Goal: Complete application form

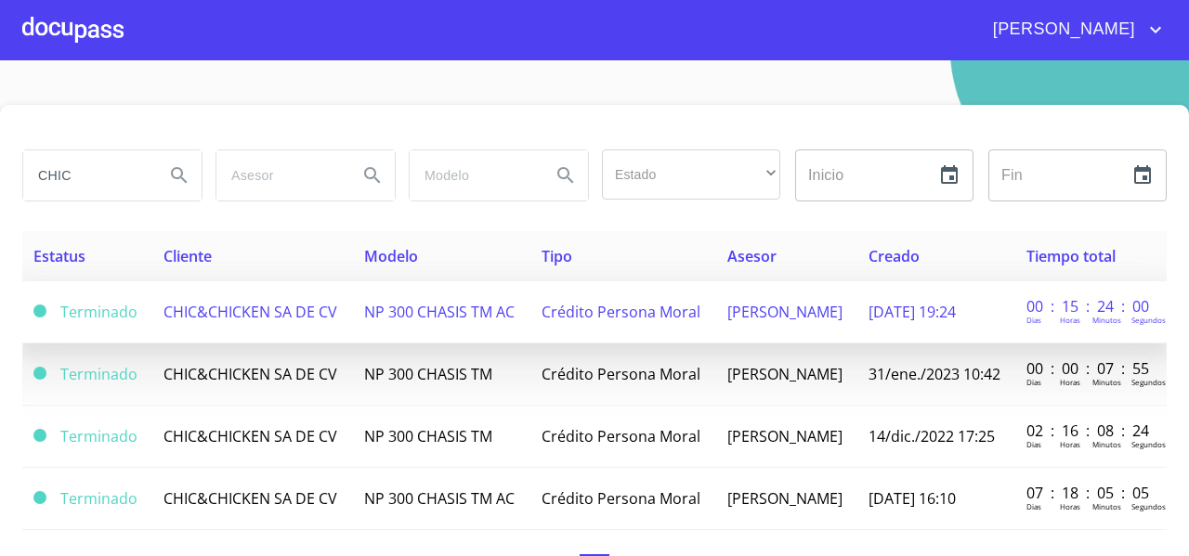
click at [218, 309] on span "CHIC&CHICKEN SA DE CV" at bounding box center [251, 312] width 174 height 20
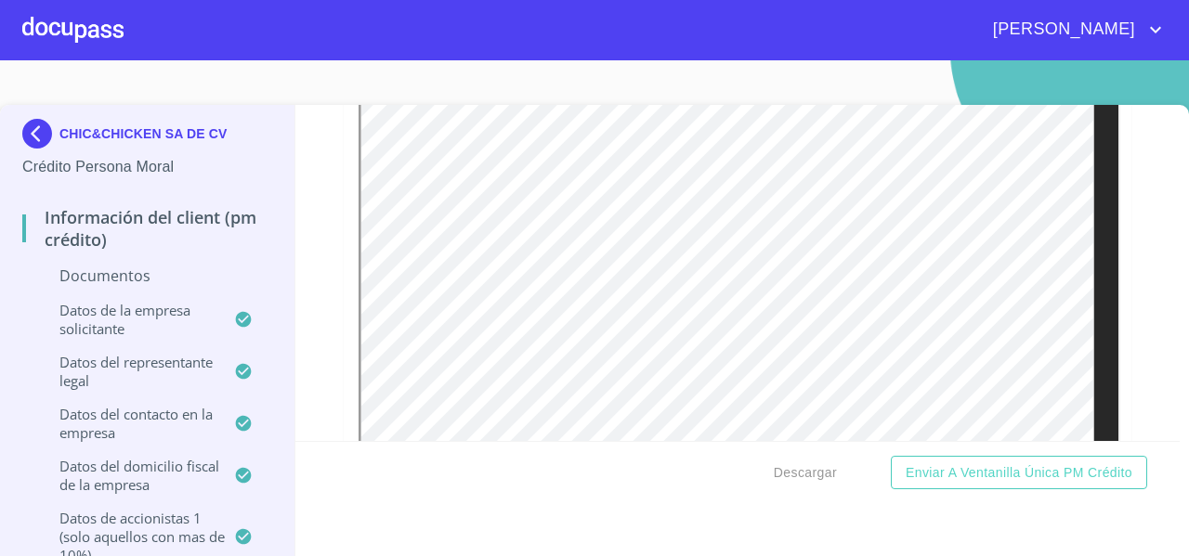
scroll to position [7654, 0]
click at [1129, 330] on div "Información del Client (PM crédito) Documentos Documento de identificación repr…" at bounding box center [737, 273] width 885 height 336
click at [97, 37] on div at bounding box center [72, 29] width 101 height 59
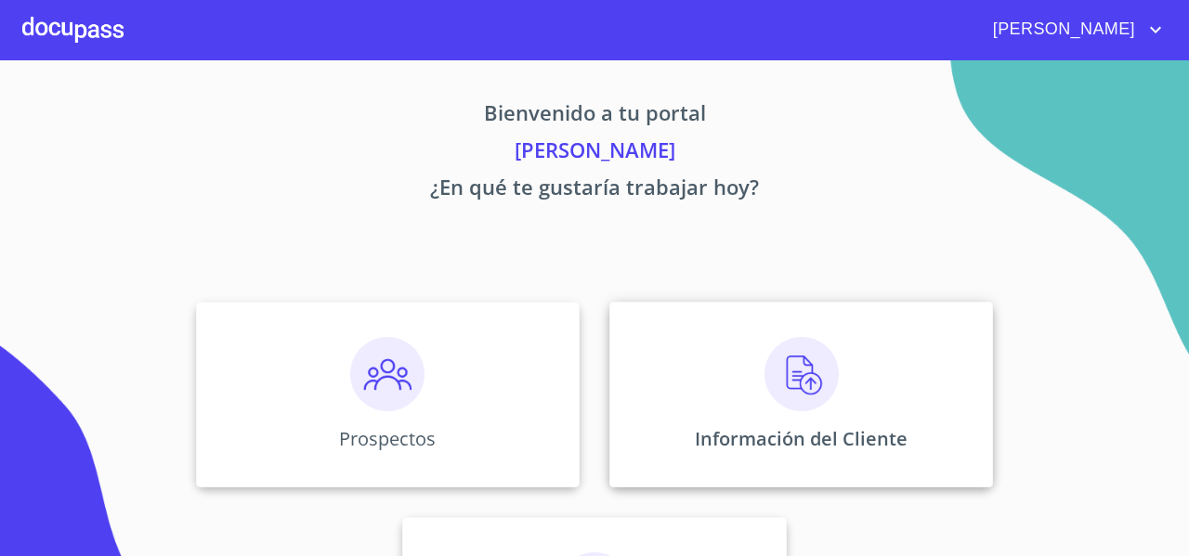
click at [658, 343] on div "Información del Cliente" at bounding box center [801, 395] width 384 height 186
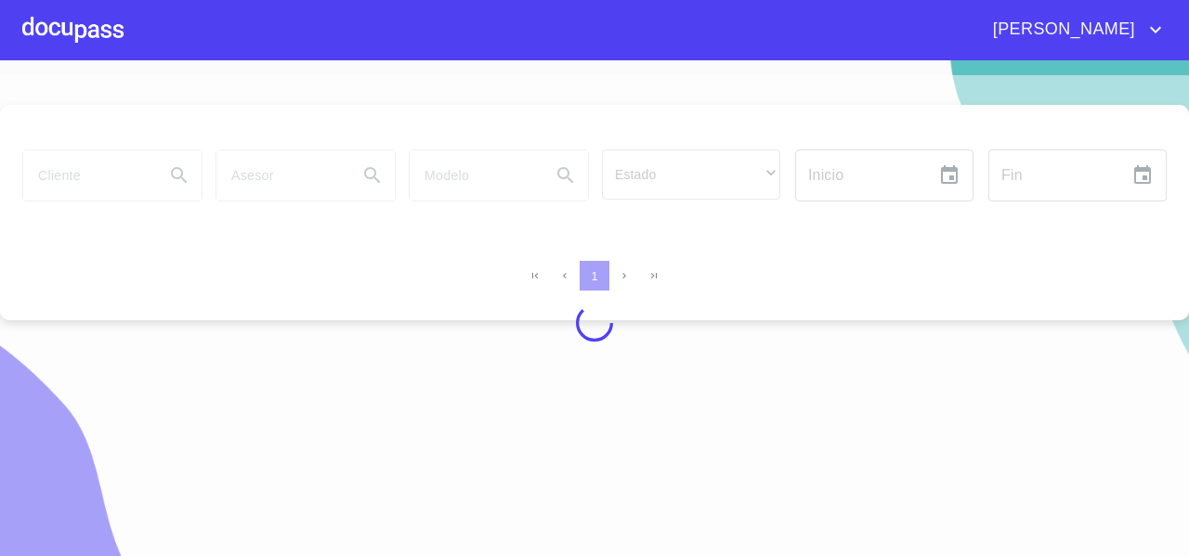
click at [98, 185] on div at bounding box center [594, 323] width 1189 height 496
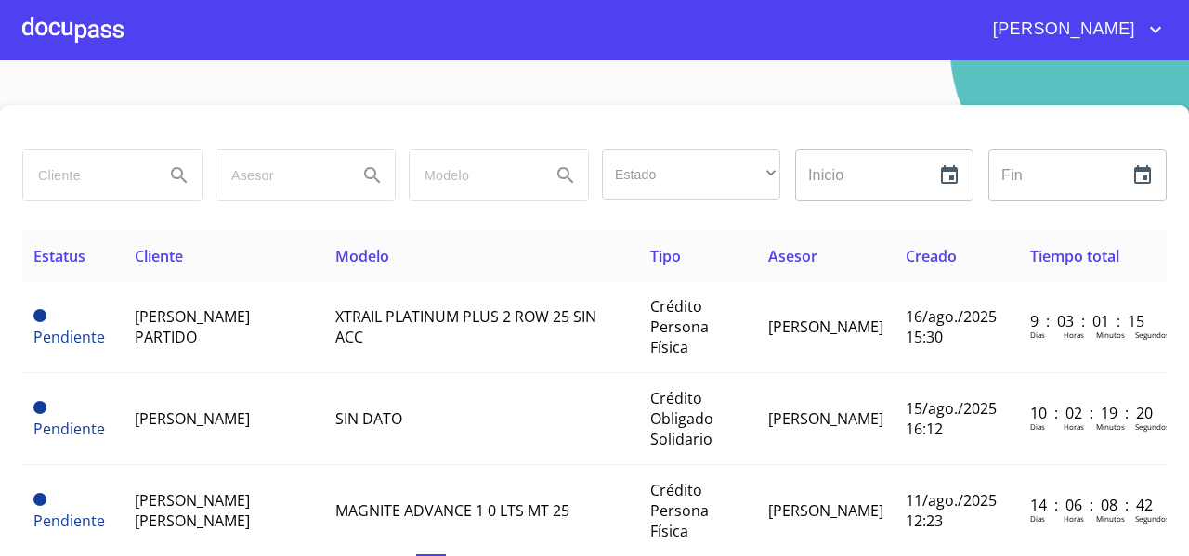
click at [95, 181] on input "search" at bounding box center [86, 176] width 126 height 50
type input "CHIC"
click at [168, 176] on icon "Search" at bounding box center [179, 175] width 22 height 22
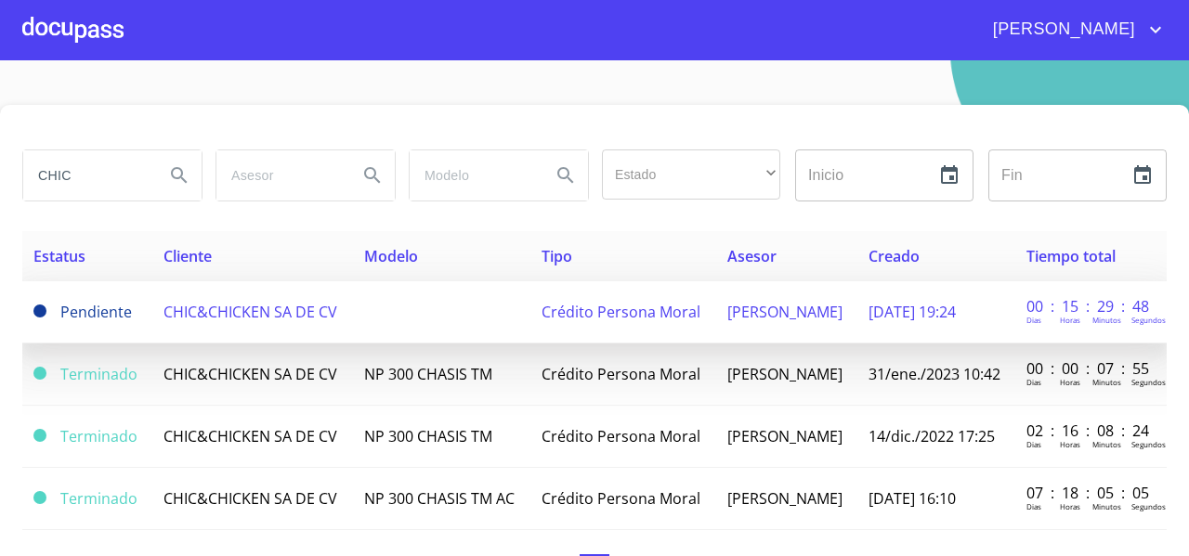
click at [276, 302] on span "CHIC&CHICKEN SA DE CV" at bounding box center [251, 312] width 174 height 20
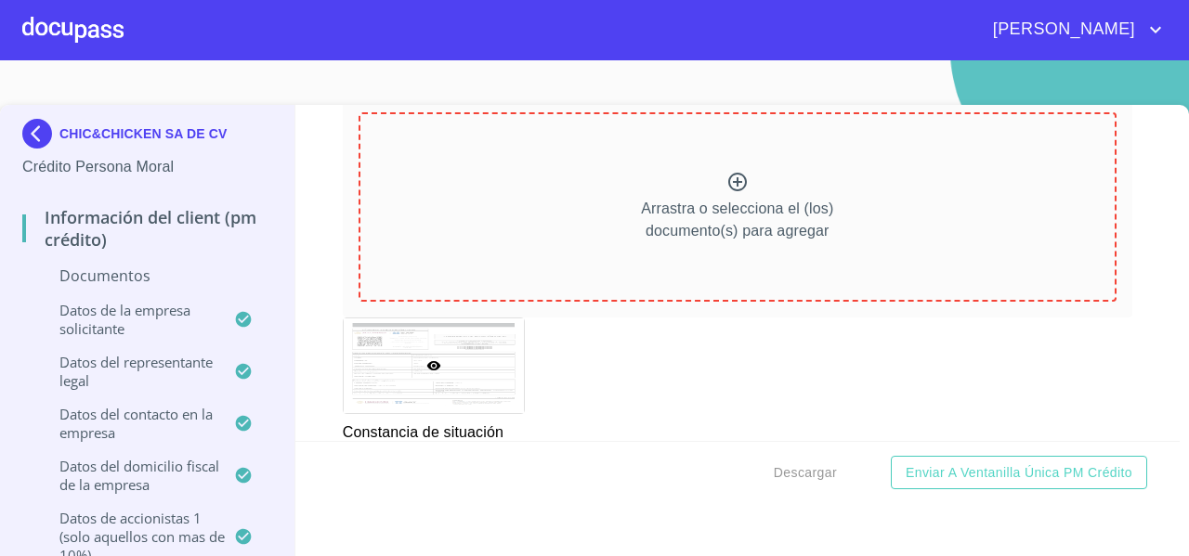
scroll to position [9892, 0]
click at [639, 151] on div "Arrastra o selecciona el (los) documento(s) para agregar" at bounding box center [738, 204] width 758 height 190
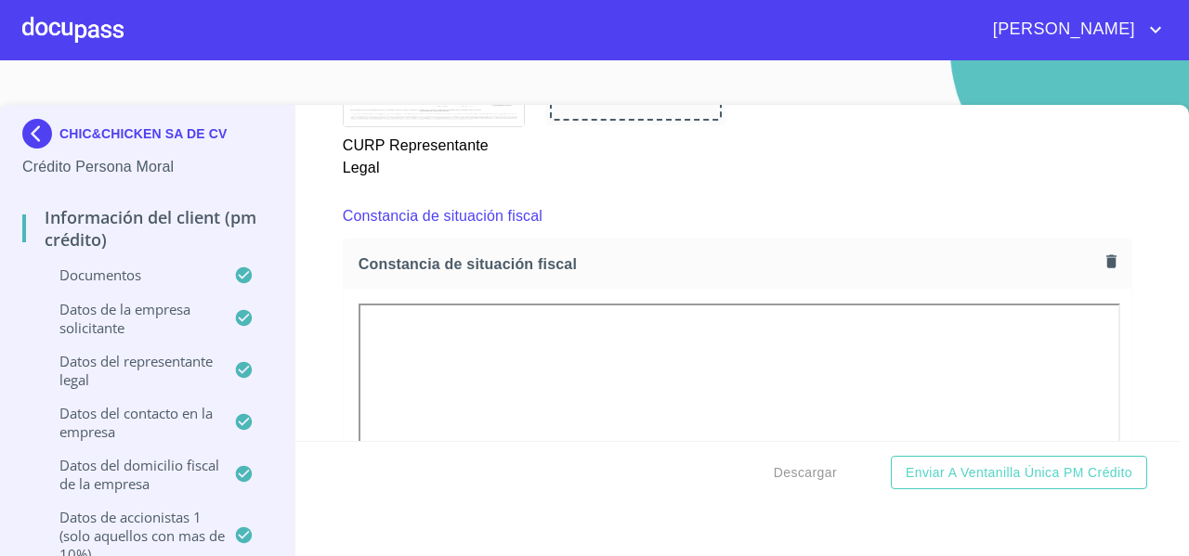
scroll to position [9700, 0]
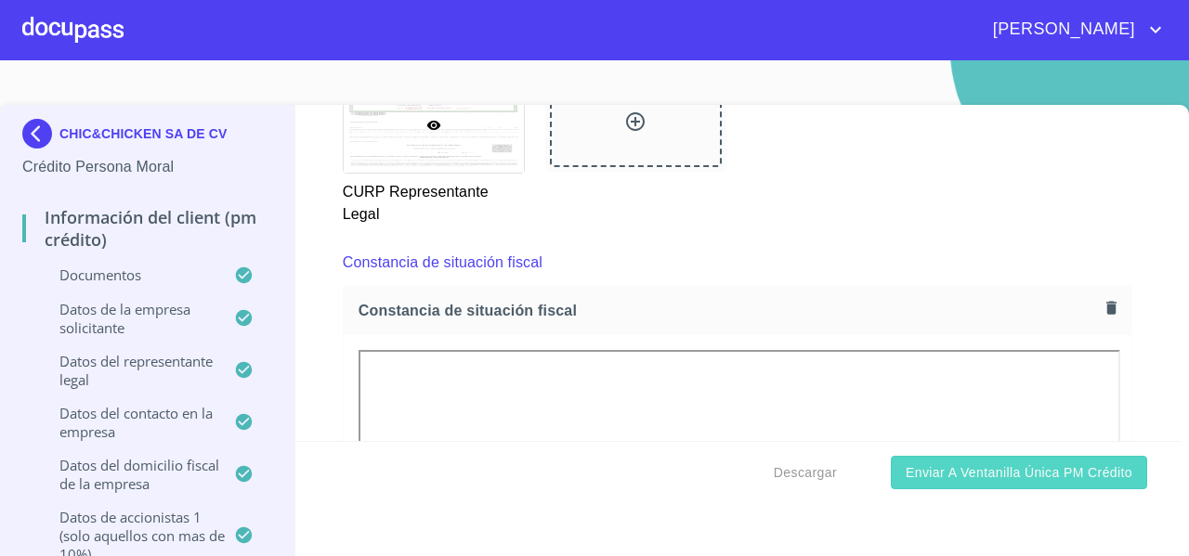
click at [972, 471] on span "Enviar a Ventanilla única PM crédito" at bounding box center [1019, 473] width 227 height 23
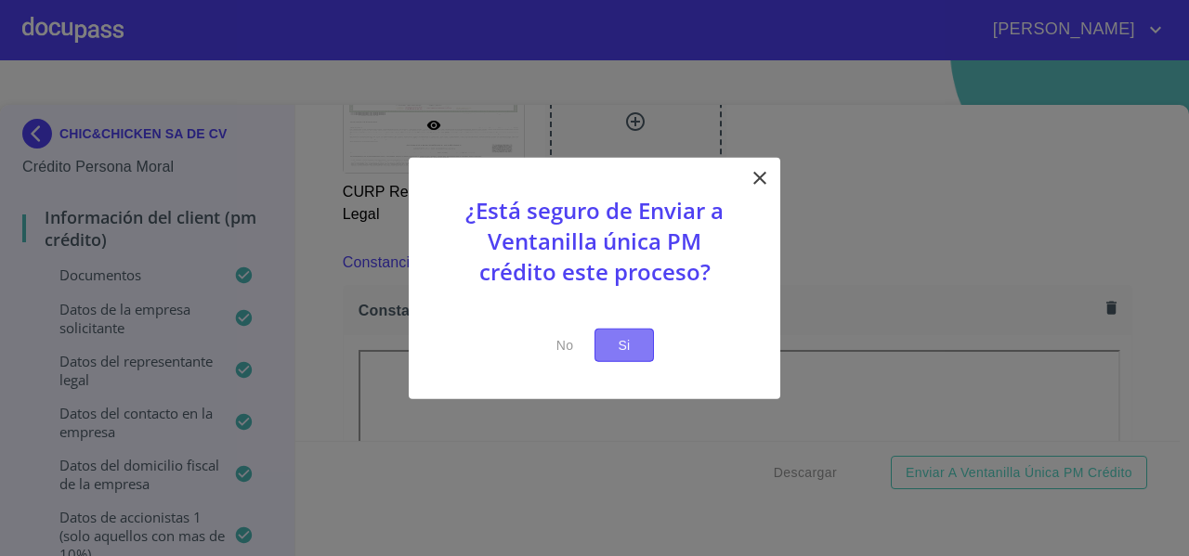
click at [623, 350] on span "Si" at bounding box center [624, 345] width 30 height 23
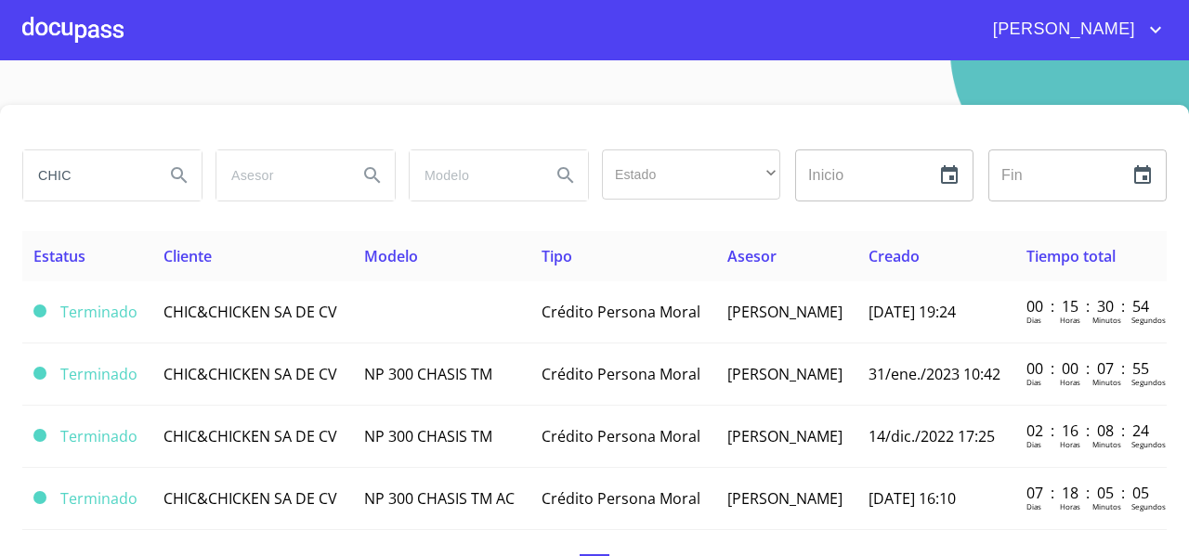
click at [79, 29] on div at bounding box center [72, 29] width 101 height 59
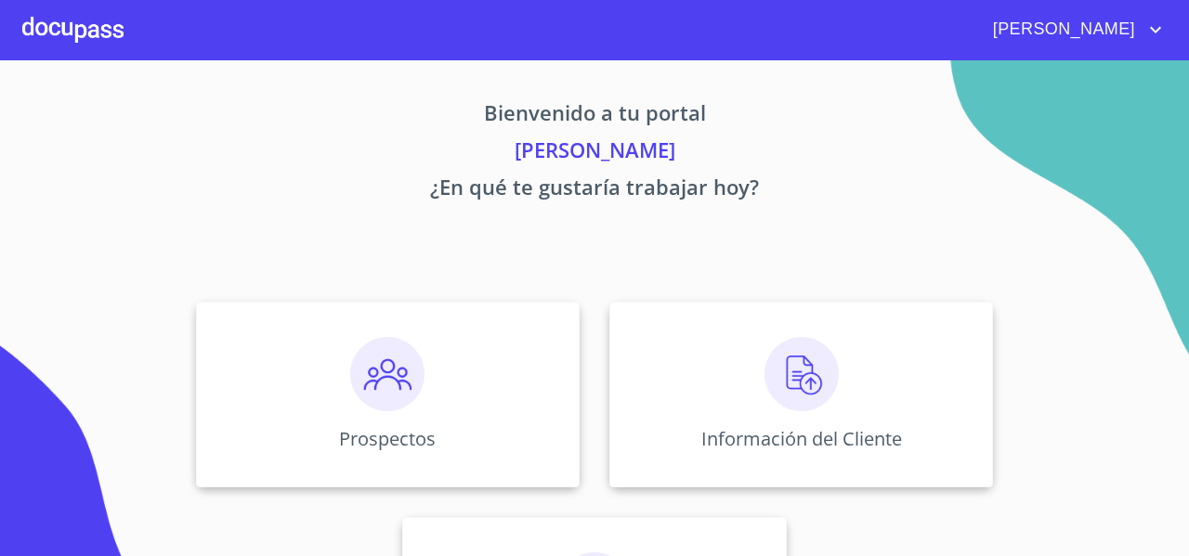
scroll to position [160, 0]
